Goal: Task Accomplishment & Management: Complete application form

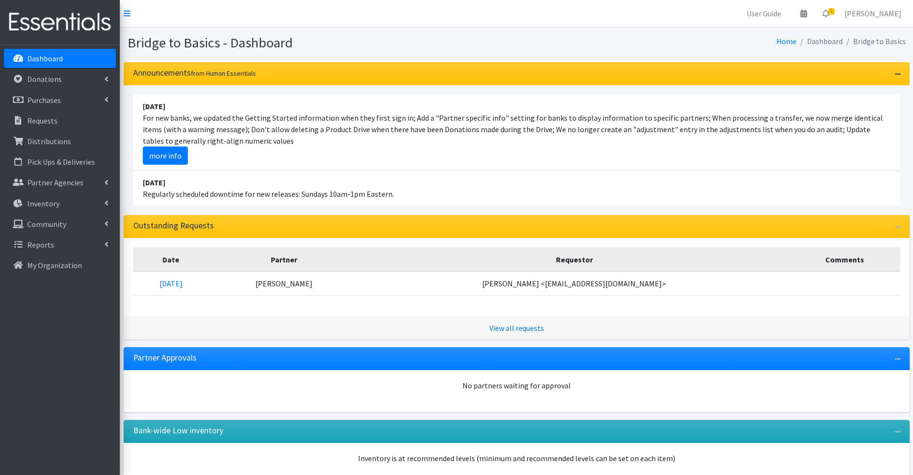
click at [897, 73] on icon "button" at bounding box center [898, 74] width 6 height 7
click at [897, 74] on icon "button" at bounding box center [898, 74] width 6 height 7
click at [898, 225] on icon "button" at bounding box center [898, 227] width 6 height 7
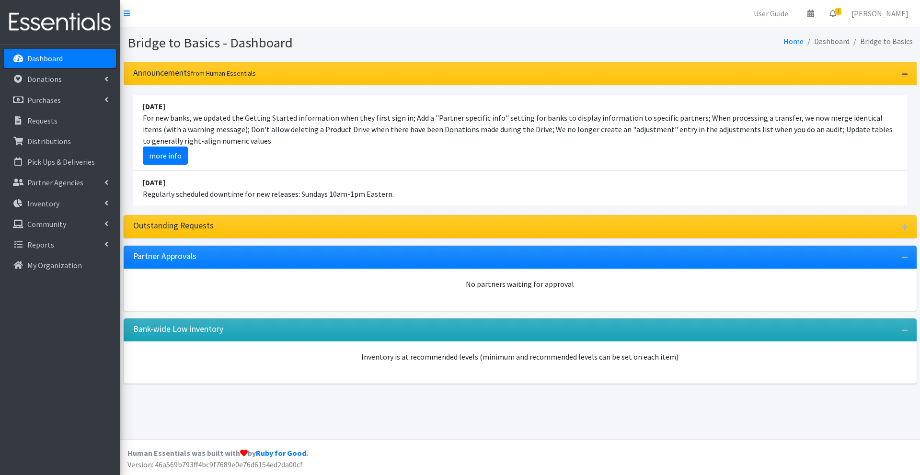
click at [902, 74] on icon "button" at bounding box center [905, 74] width 6 height 7
click at [905, 73] on icon "button" at bounding box center [905, 74] width 6 height 7
click at [172, 156] on link "more info" at bounding box center [165, 156] width 45 height 18
click at [902, 230] on icon "button" at bounding box center [905, 227] width 6 height 7
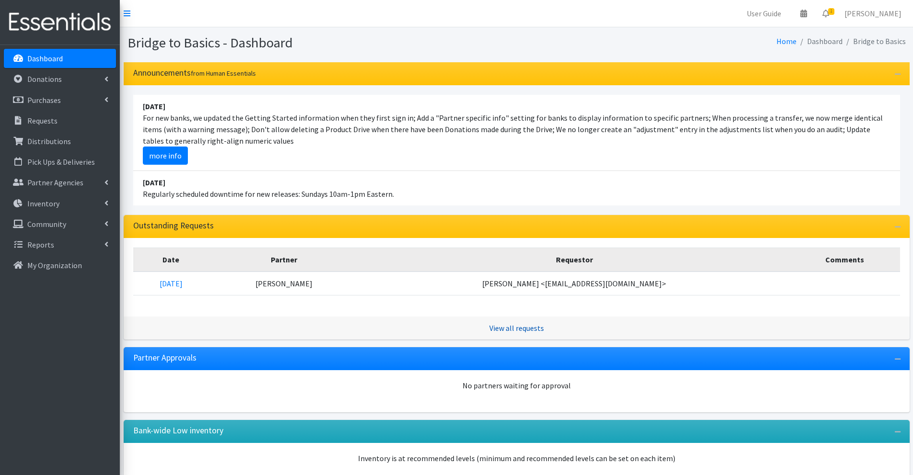
click at [527, 328] on link "View all requests" at bounding box center [516, 329] width 55 height 10
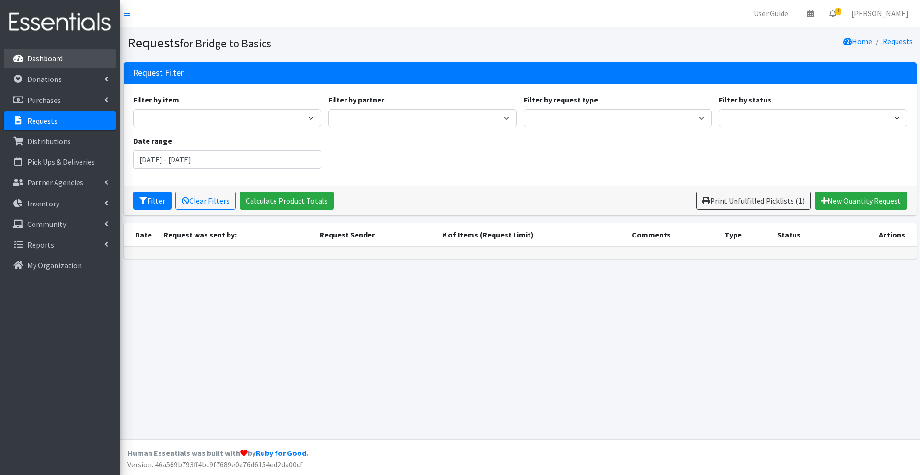
click at [75, 55] on link "Dashboard" at bounding box center [60, 58] width 112 height 19
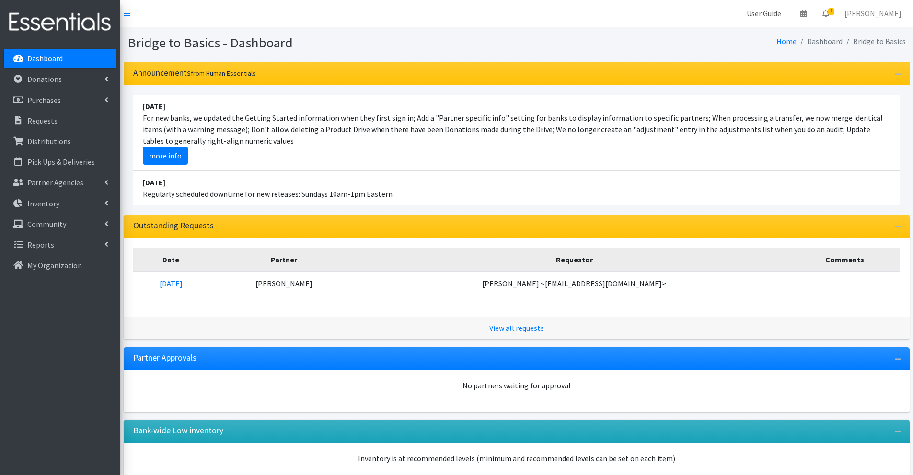
click at [786, 13] on link "User Guide" at bounding box center [764, 13] width 50 height 19
click at [55, 77] on p "Donations" at bounding box center [44, 79] width 35 height 10
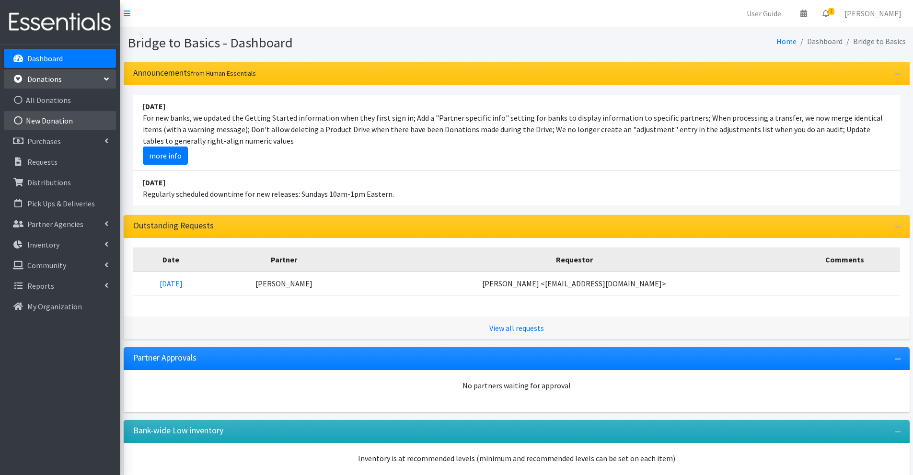
click at [71, 121] on link "New Donation" at bounding box center [60, 120] width 112 height 19
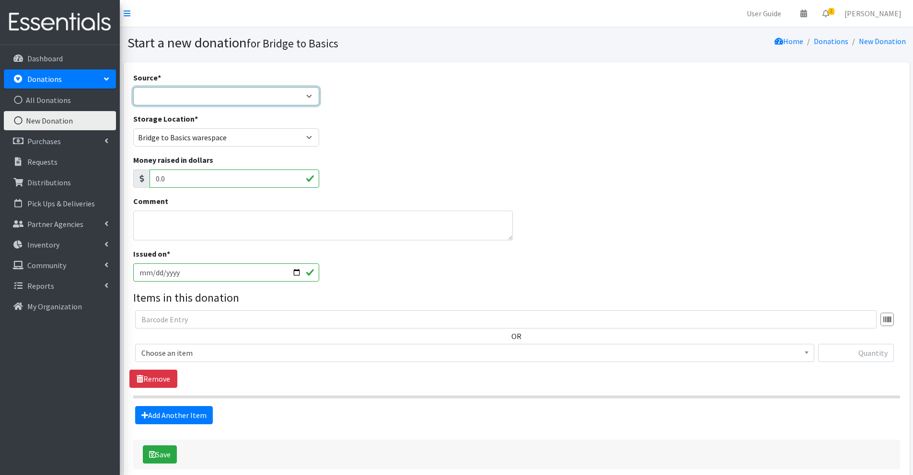
click at [152, 93] on select "Product Drive Manufacturer Donation Site Misc. Donation" at bounding box center [226, 96] width 186 height 18
select select "Product Drive"
click at [133, 87] on select "Product Drive Manufacturer Donation Site Misc. Donation" at bounding box center [226, 96] width 186 height 18
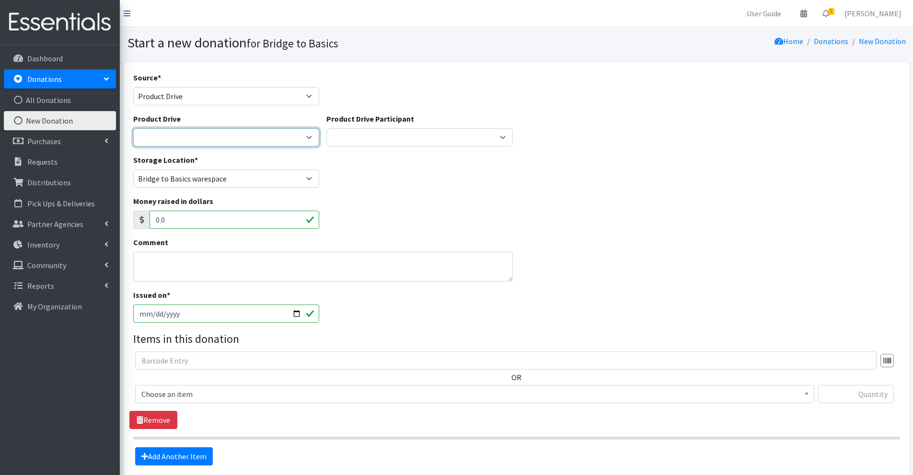
click at [194, 135] on select "---Create new Product Drive---" at bounding box center [226, 137] width 186 height 18
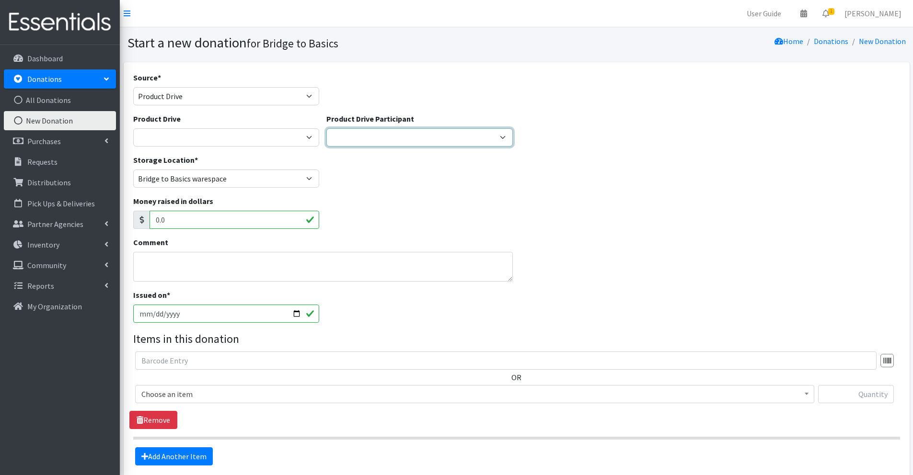
click at [499, 134] on select "---Create new Participant---" at bounding box center [419, 137] width 186 height 18
click at [326, 128] on select "---Create new Participant---" at bounding box center [419, 137] width 186 height 18
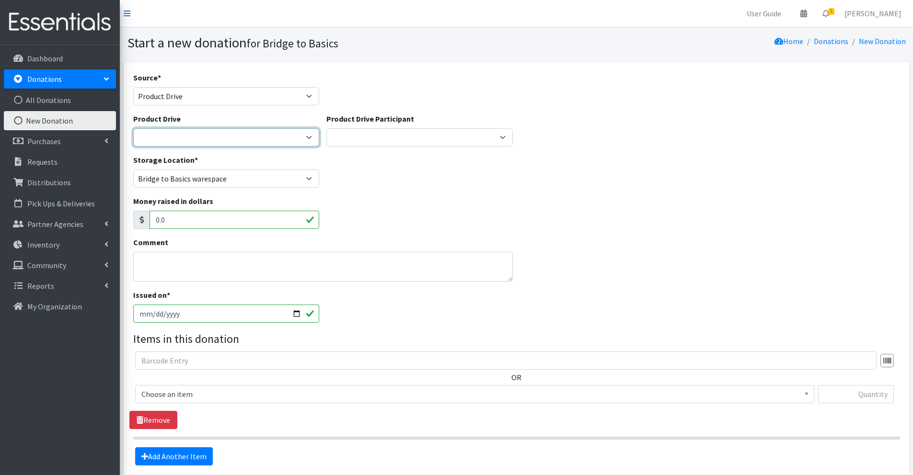
click at [266, 132] on select "---Create new Product Drive---" at bounding box center [226, 137] width 186 height 18
select select
click at [133, 128] on select "---Create new Product Drive---" at bounding box center [226, 137] width 186 height 18
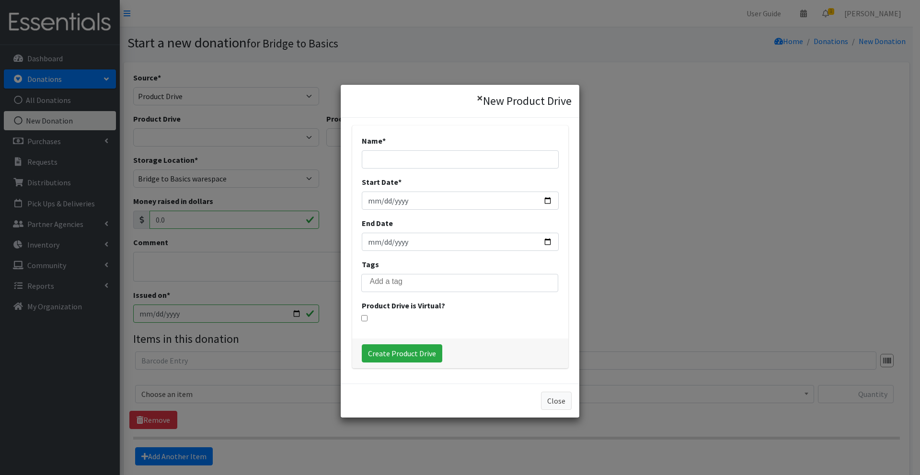
click at [476, 97] on button "×" at bounding box center [480, 98] width 22 height 27
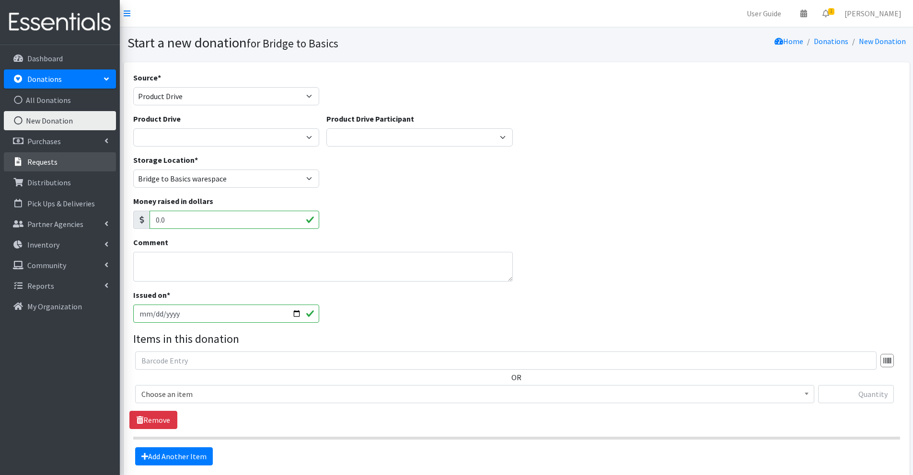
click at [45, 162] on p "Requests" at bounding box center [42, 162] width 30 height 10
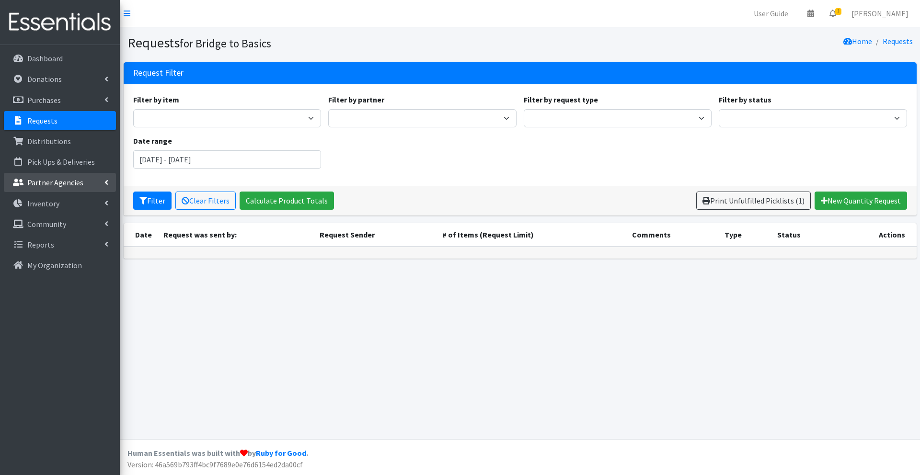
click at [77, 184] on p "Partner Agencies" at bounding box center [55, 183] width 56 height 10
click at [47, 205] on link "All Partners" at bounding box center [60, 203] width 112 height 19
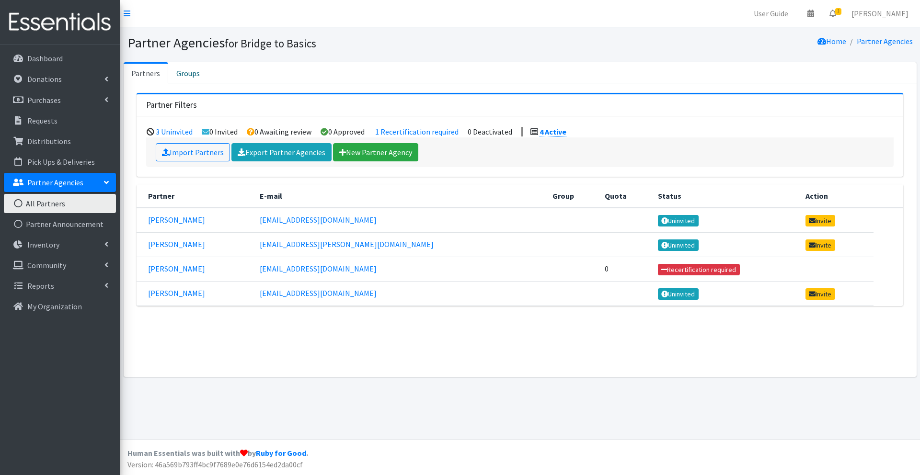
click at [198, 259] on td "[PERSON_NAME]" at bounding box center [195, 269] width 117 height 24
click at [192, 272] on td "[PERSON_NAME]" at bounding box center [195, 269] width 117 height 24
click at [163, 269] on link "[PERSON_NAME]" at bounding box center [176, 269] width 57 height 10
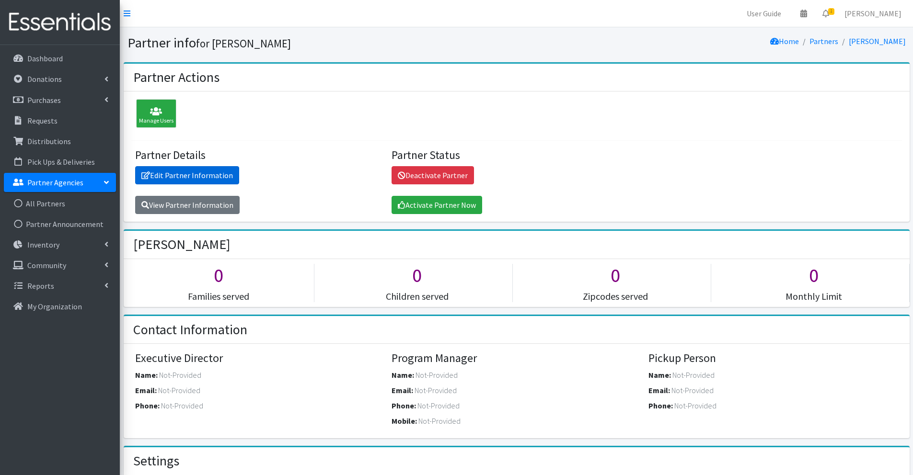
click at [208, 173] on link "Edit Partner Information" at bounding box center [187, 175] width 104 height 18
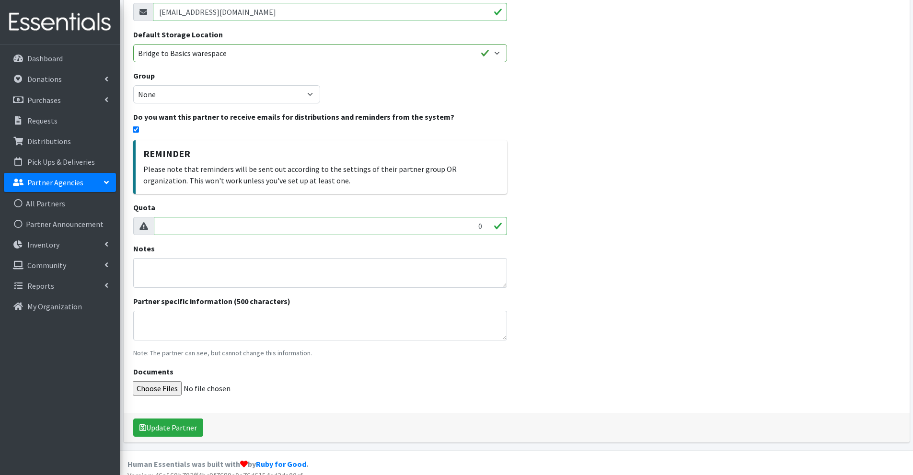
scroll to position [137, 0]
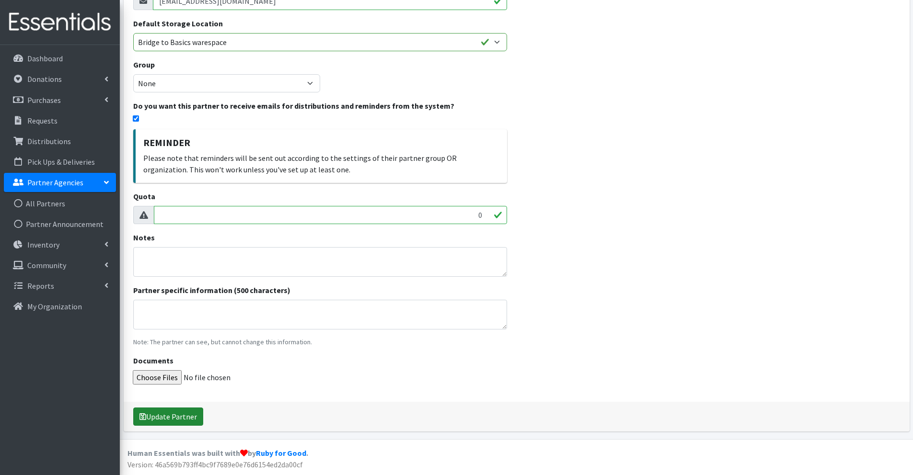
click at [178, 416] on button "Update Partner" at bounding box center [168, 417] width 70 height 18
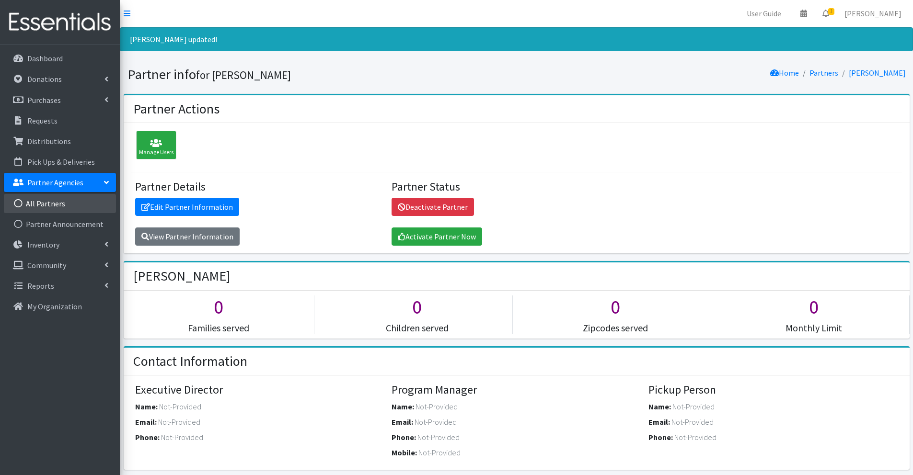
click at [67, 206] on link "All Partners" at bounding box center [60, 203] width 112 height 19
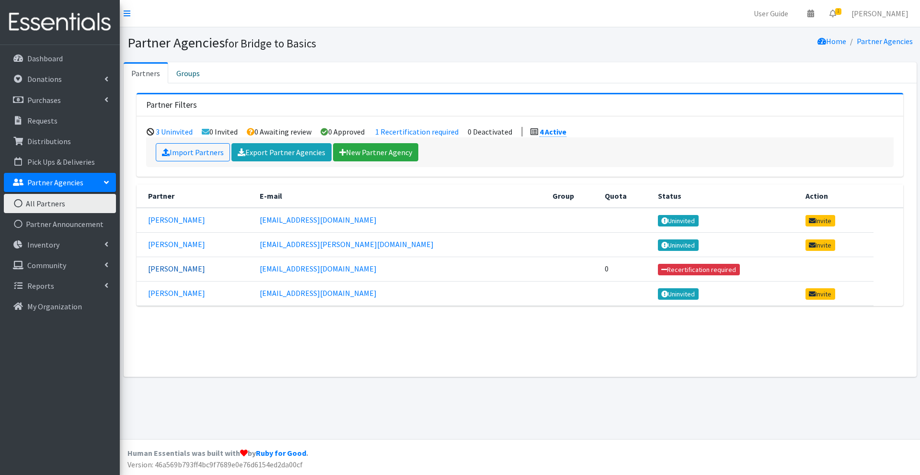
click at [162, 269] on link "[PERSON_NAME]" at bounding box center [176, 269] width 57 height 10
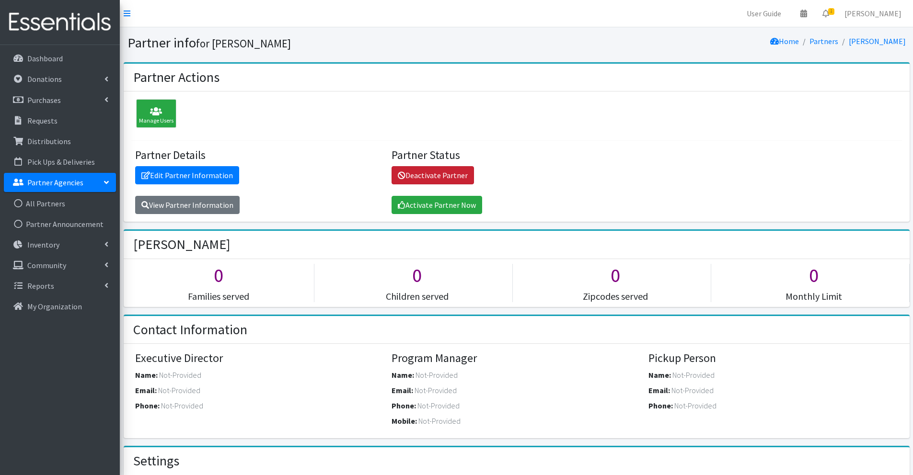
click at [463, 174] on link "Deactivate Partner" at bounding box center [433, 175] width 82 height 18
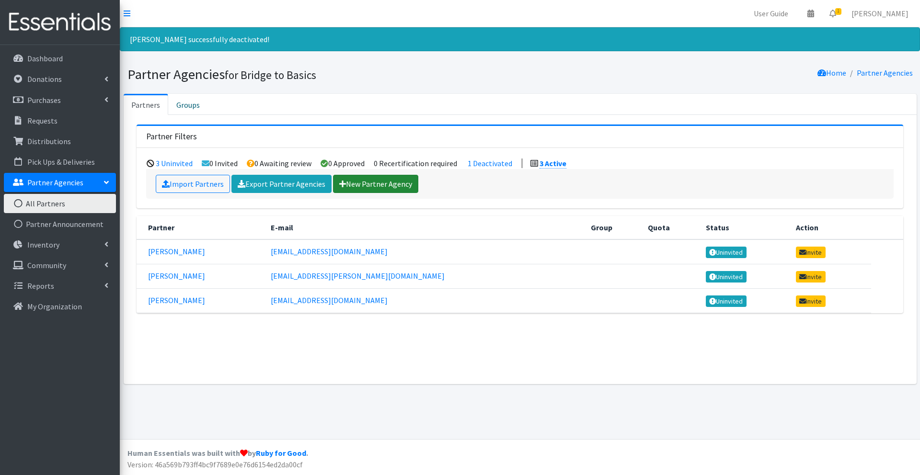
click at [356, 182] on link "New Partner Agency" at bounding box center [375, 184] width 85 height 18
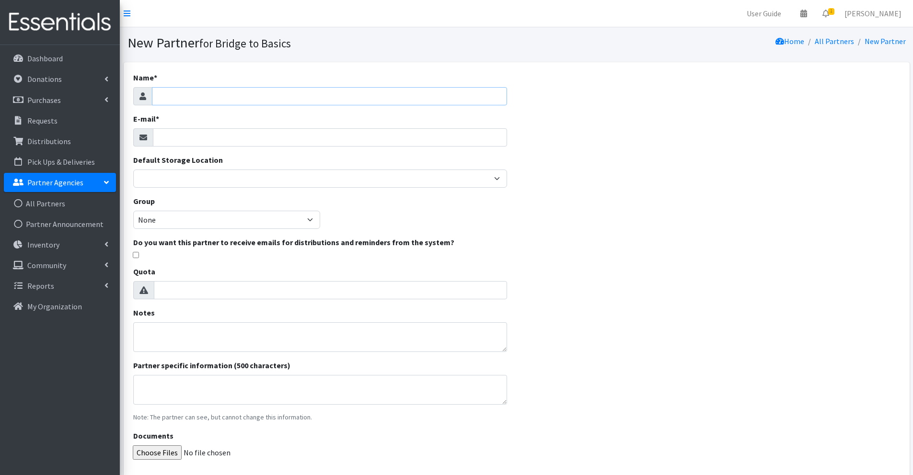
click at [169, 94] on input "Name *" at bounding box center [329, 96] width 355 height 18
type input "sally"
click at [173, 139] on input "E-mail *" at bounding box center [330, 137] width 354 height 18
type input "c"
type input "[EMAIL_ADDRESS][DOMAIN_NAME]"
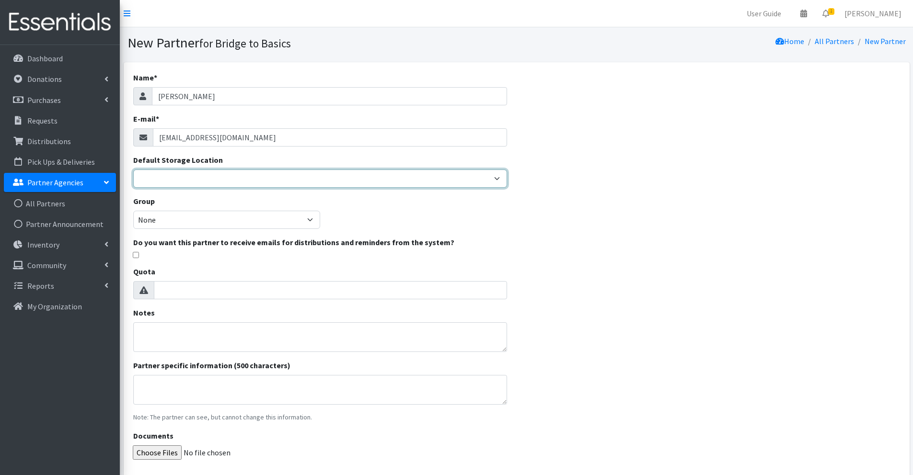
click at [171, 172] on select "Bridge to Basics warespace" at bounding box center [320, 179] width 374 height 18
select select "437"
click at [133, 170] on select "Bridge to Basics warespace" at bounding box center [320, 179] width 374 height 18
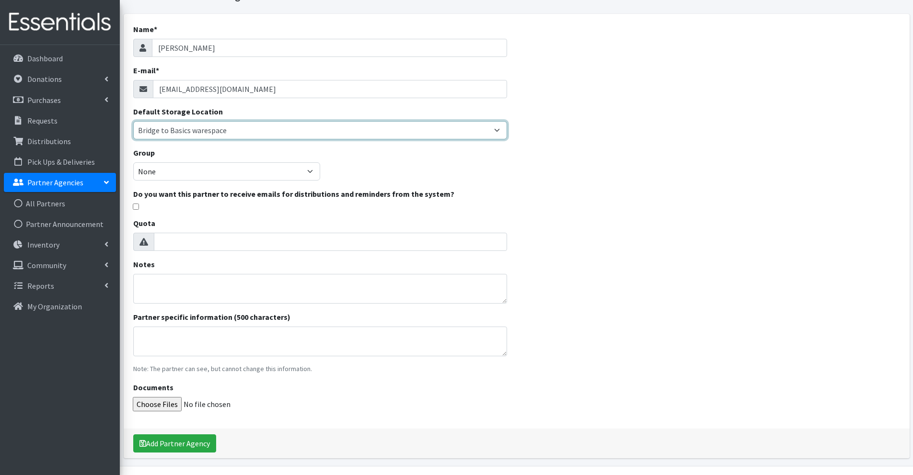
scroll to position [75, 0]
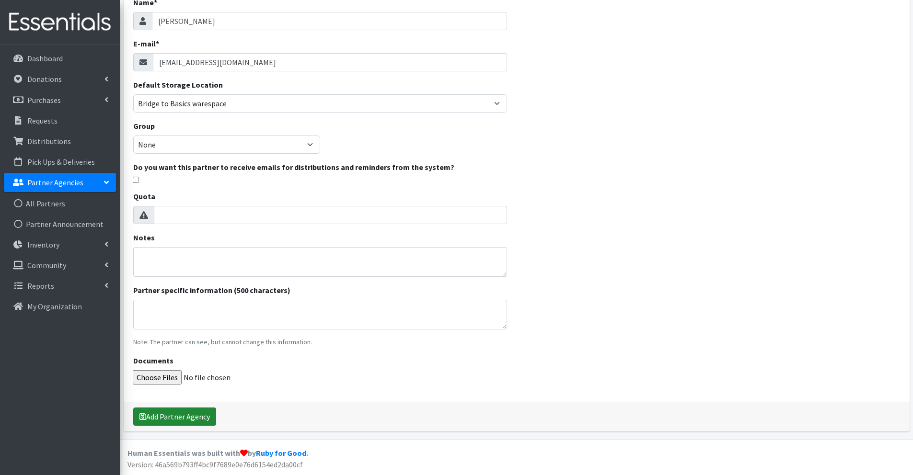
click at [199, 416] on button "Add Partner Agency" at bounding box center [174, 417] width 83 height 18
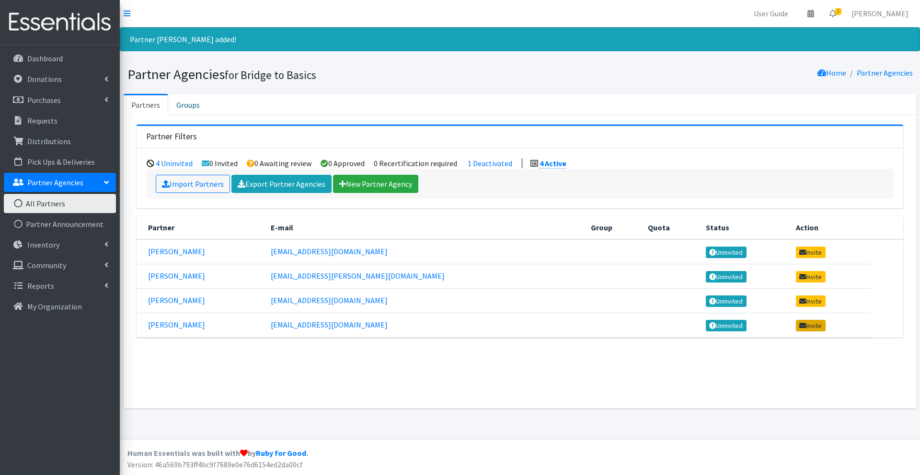
click at [796, 324] on link "Invite" at bounding box center [811, 326] width 30 height 12
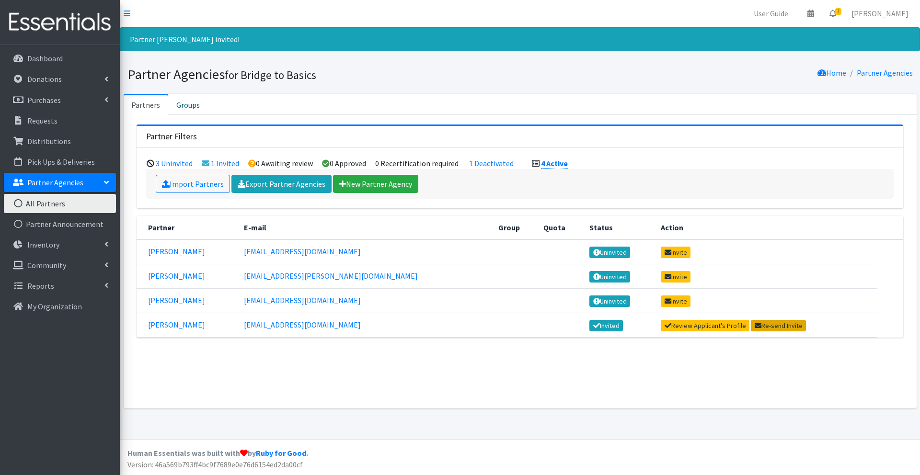
click at [751, 327] on link "Re-send Invite" at bounding box center [778, 326] width 55 height 12
click at [665, 325] on link "Review Applicant's Profile" at bounding box center [705, 326] width 89 height 12
click at [590, 324] on link "Invited" at bounding box center [607, 326] width 34 height 12
click at [159, 326] on link "sally" at bounding box center [176, 325] width 57 height 10
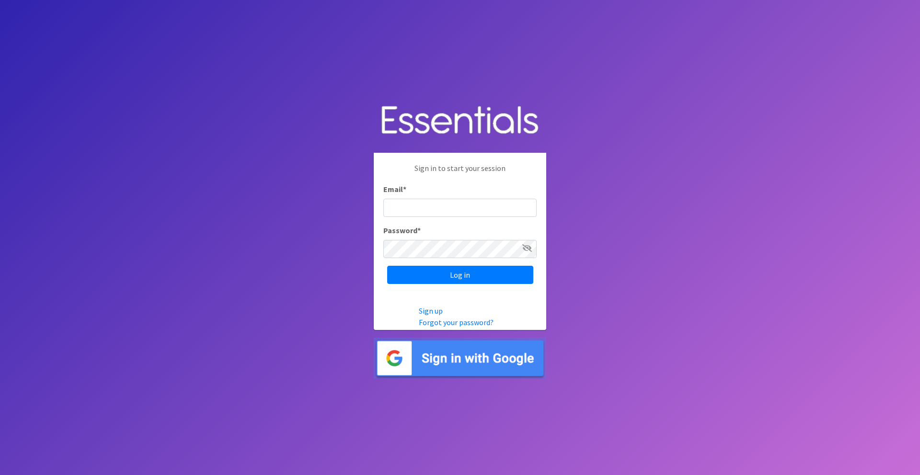
type input "[EMAIL_ADDRESS][DOMAIN_NAME]"
click at [470, 207] on input "[EMAIL_ADDRESS][DOMAIN_NAME]" at bounding box center [459, 208] width 153 height 18
drag, startPoint x: 470, startPoint y: 207, endPoint x: 368, endPoint y: 204, distance: 102.1
click at [368, 204] on body "Sign in to start your session Email * [EMAIL_ADDRESS][DOMAIN_NAME] Password * L…" at bounding box center [460, 237] width 920 height 475
type input "[EMAIL_ADDRESS][DOMAIN_NAME]"
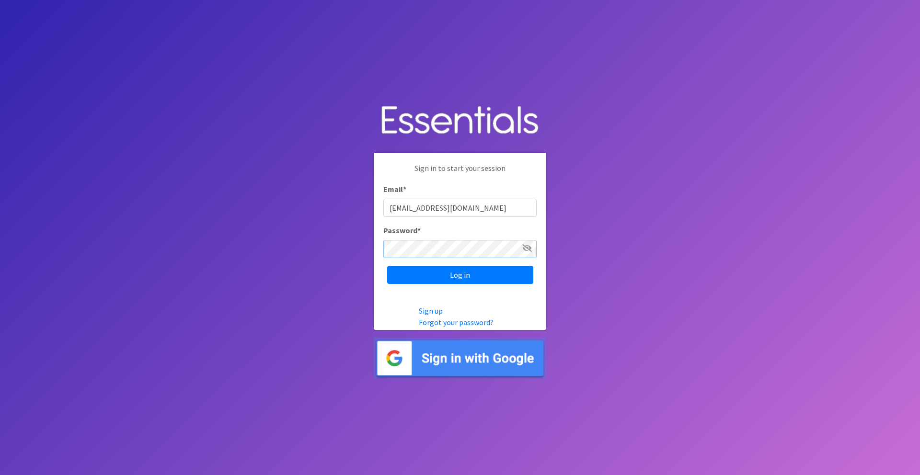
click at [380, 246] on div "Sign in to start your session Email * [EMAIL_ADDRESS][DOMAIN_NAME] Password * L…" at bounding box center [460, 223] width 173 height 141
click at [387, 266] on input "Log in" at bounding box center [460, 275] width 146 height 18
